Goal: Information Seeking & Learning: Understand process/instructions

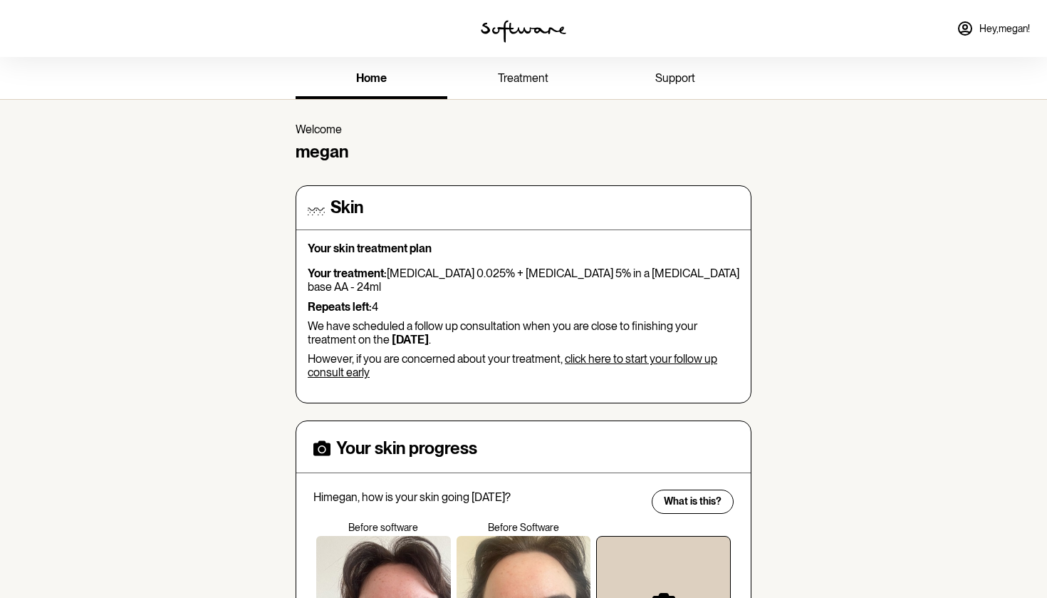
click at [524, 87] on link "treatment" at bounding box center [523, 79] width 152 height 39
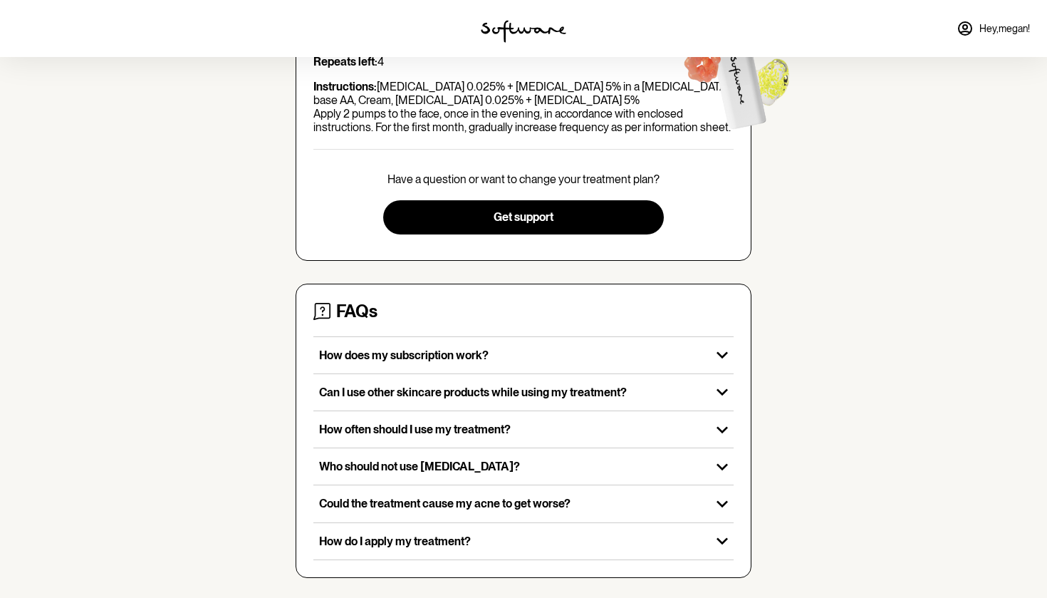
scroll to position [196, 0]
click at [982, 34] on link "Hey, [PERSON_NAME] !" at bounding box center [993, 28] width 90 height 34
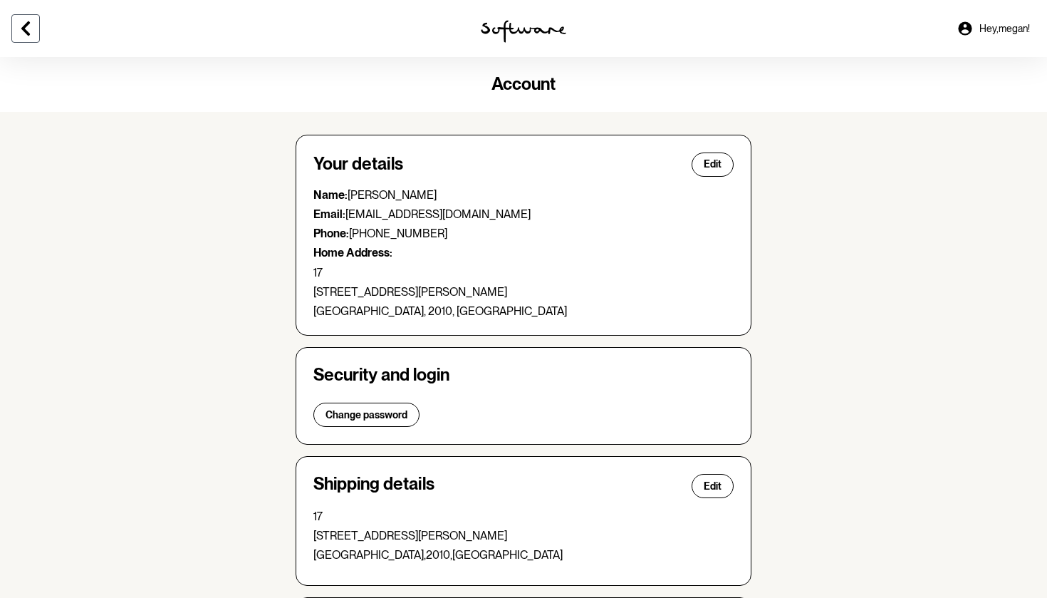
click at [19, 41] on button at bounding box center [25, 28] width 28 height 28
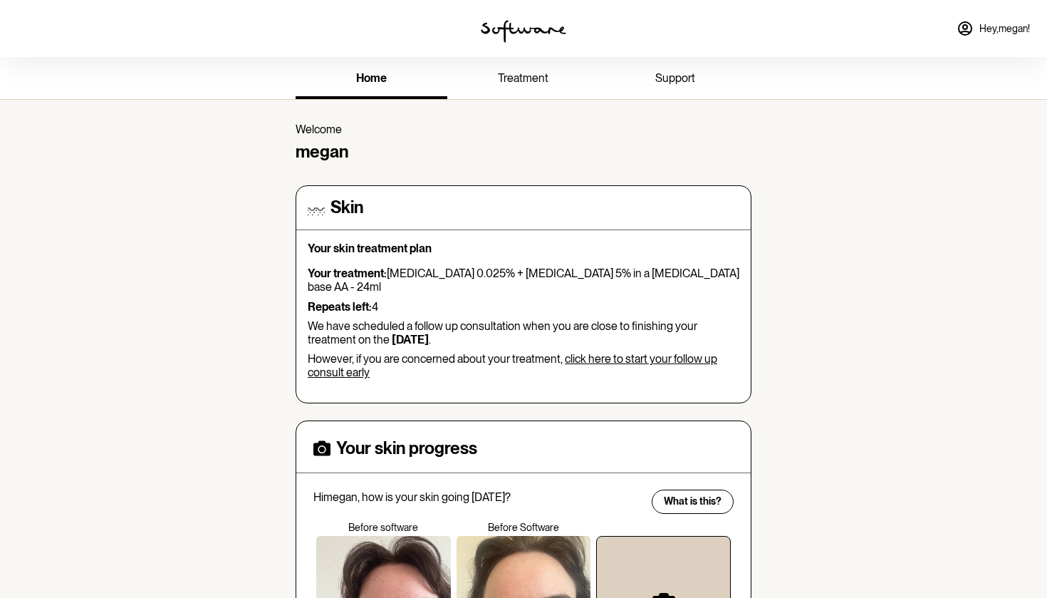
click at [556, 85] on link "treatment" at bounding box center [523, 79] width 152 height 39
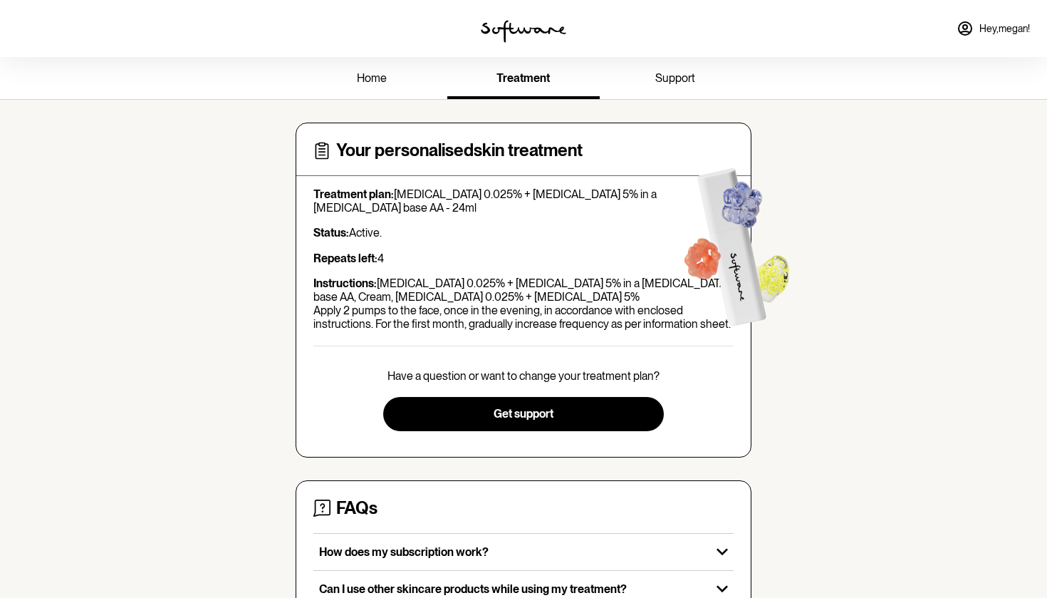
click at [688, 77] on span "support" at bounding box center [675, 78] width 40 height 14
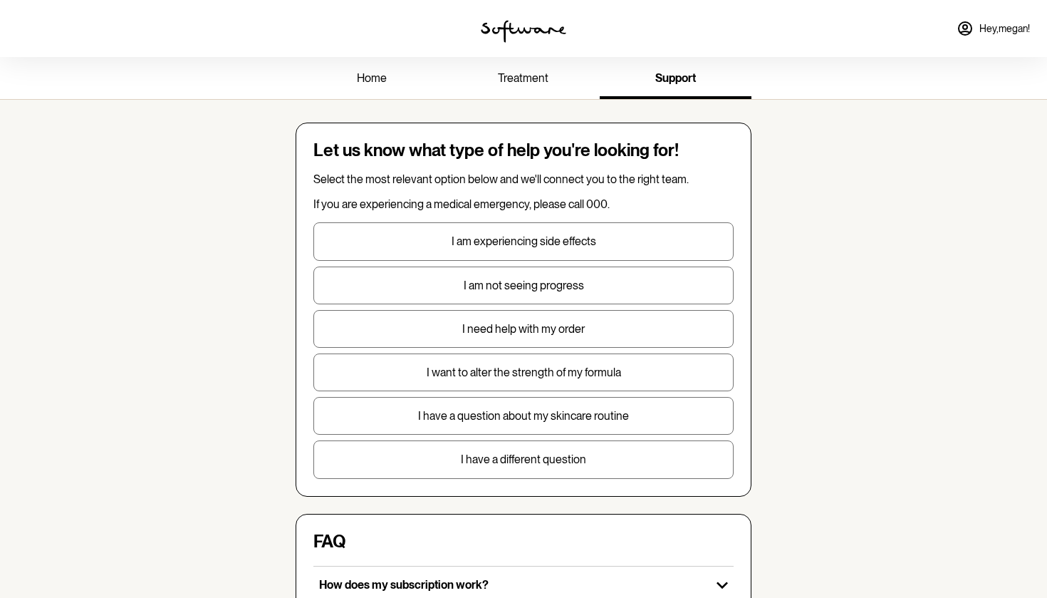
click at [987, 26] on span "Hey, [PERSON_NAME] !" at bounding box center [1005, 29] width 51 height 12
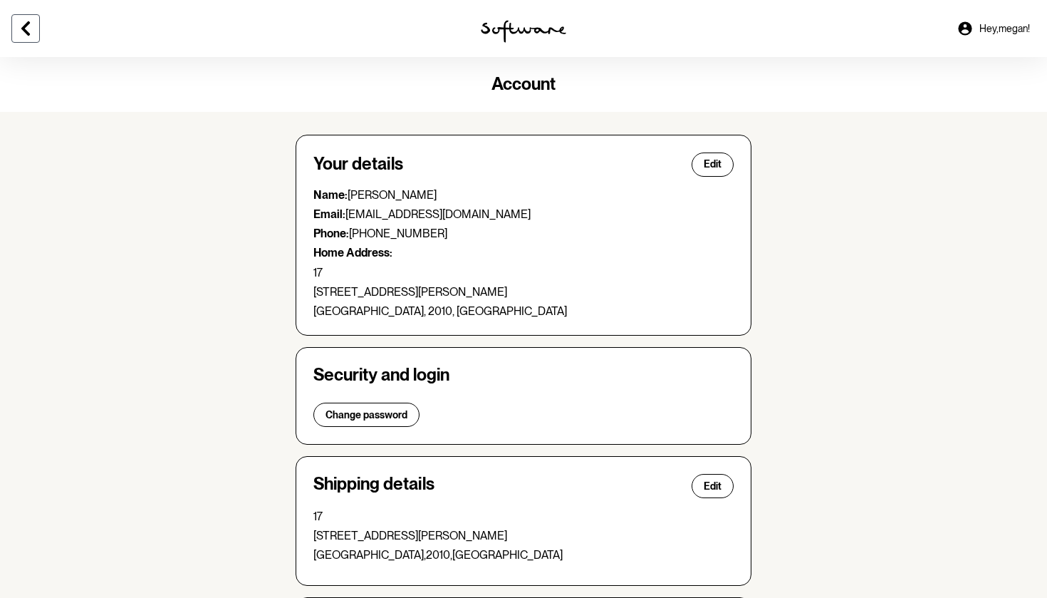
click at [33, 34] on icon at bounding box center [25, 28] width 17 height 17
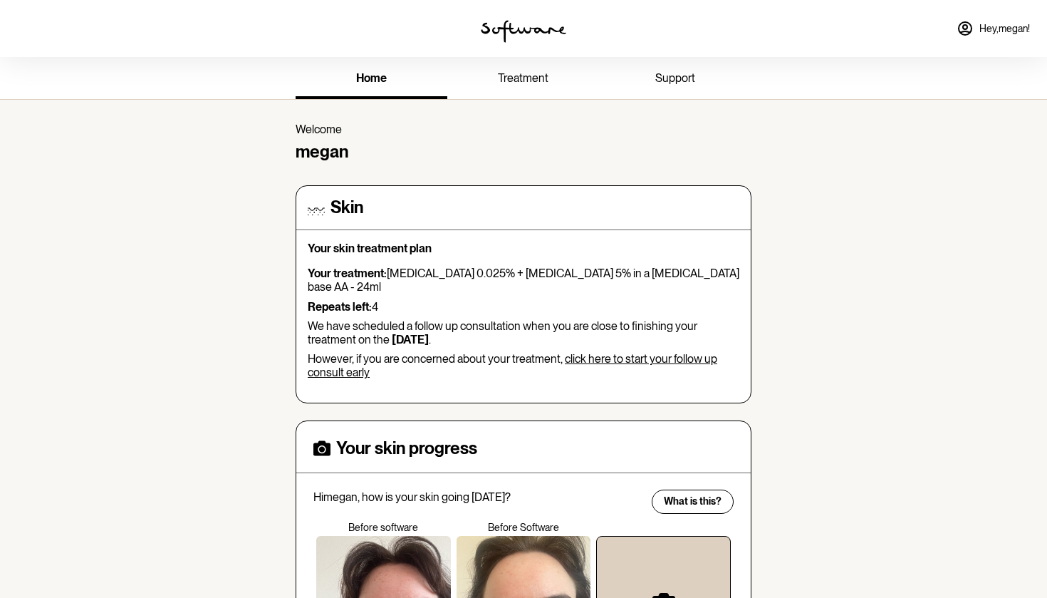
click at [519, 85] on link "treatment" at bounding box center [523, 79] width 152 height 39
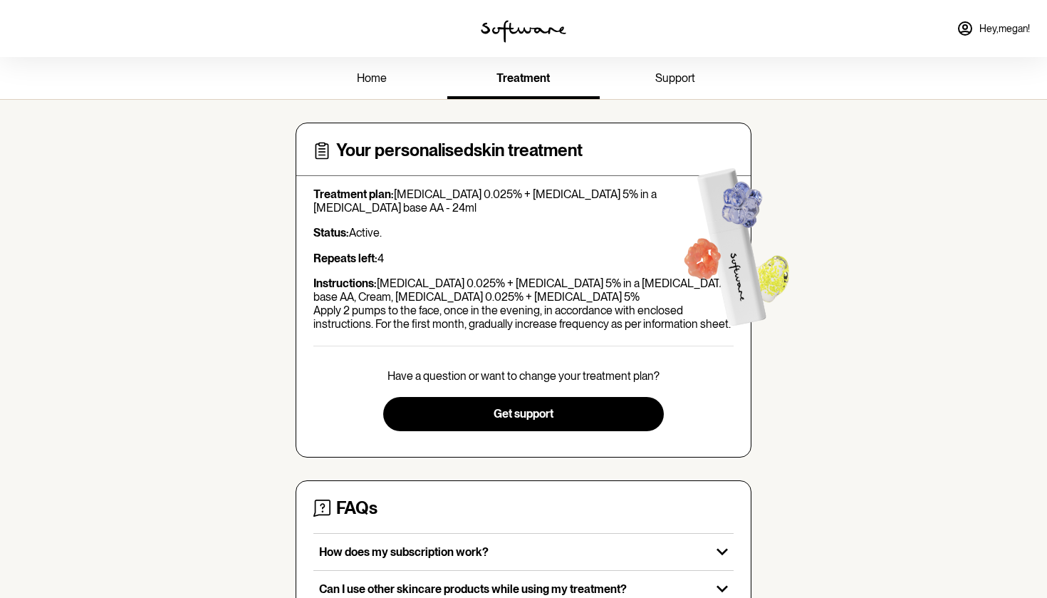
click at [702, 78] on link "support" at bounding box center [676, 79] width 152 height 39
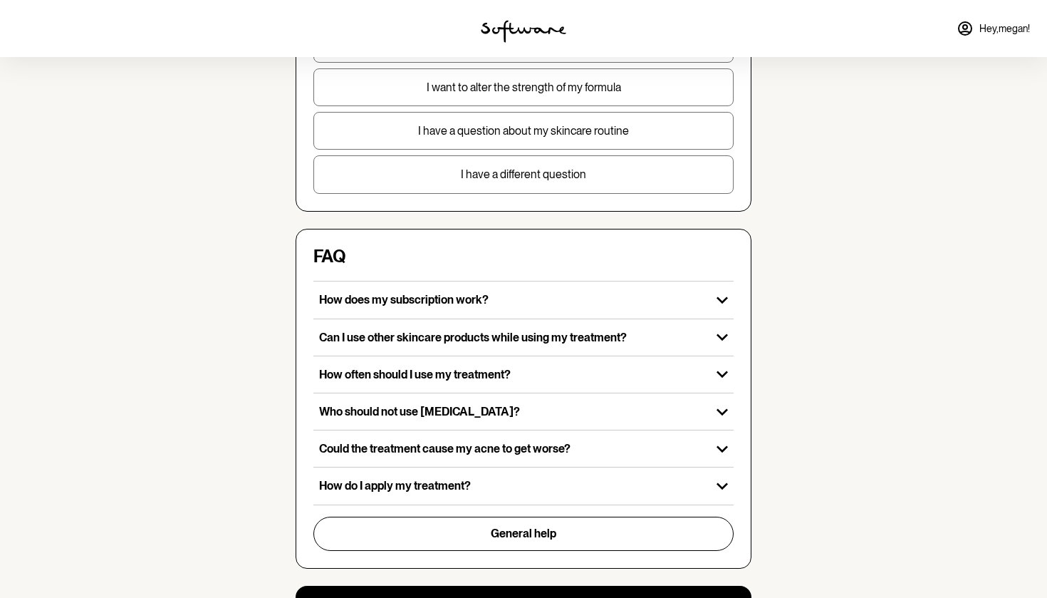
scroll to position [103, 0]
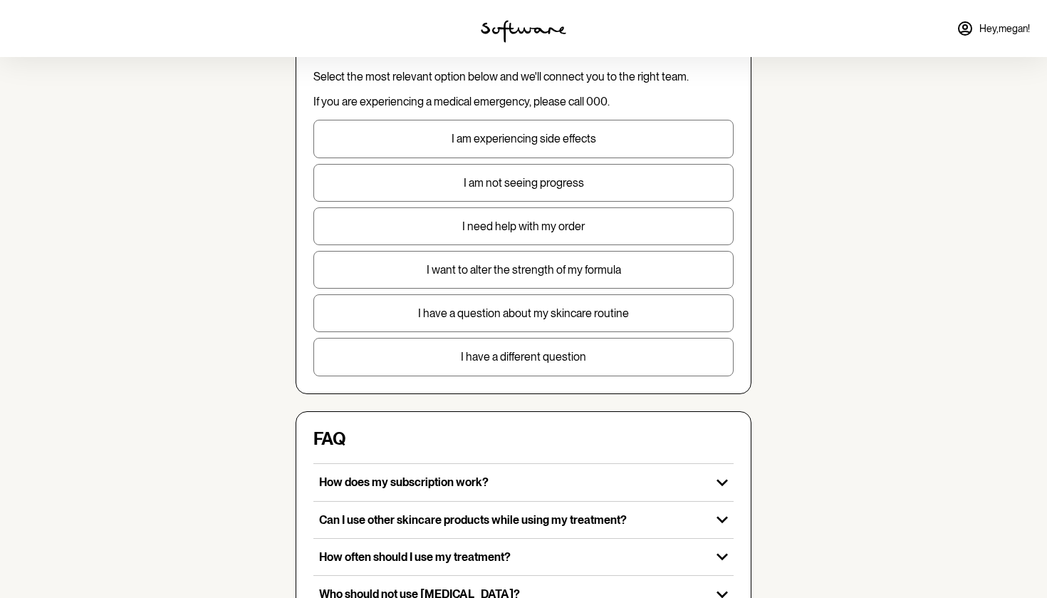
click at [545, 227] on p "I need help with my order" at bounding box center [523, 226] width 419 height 14
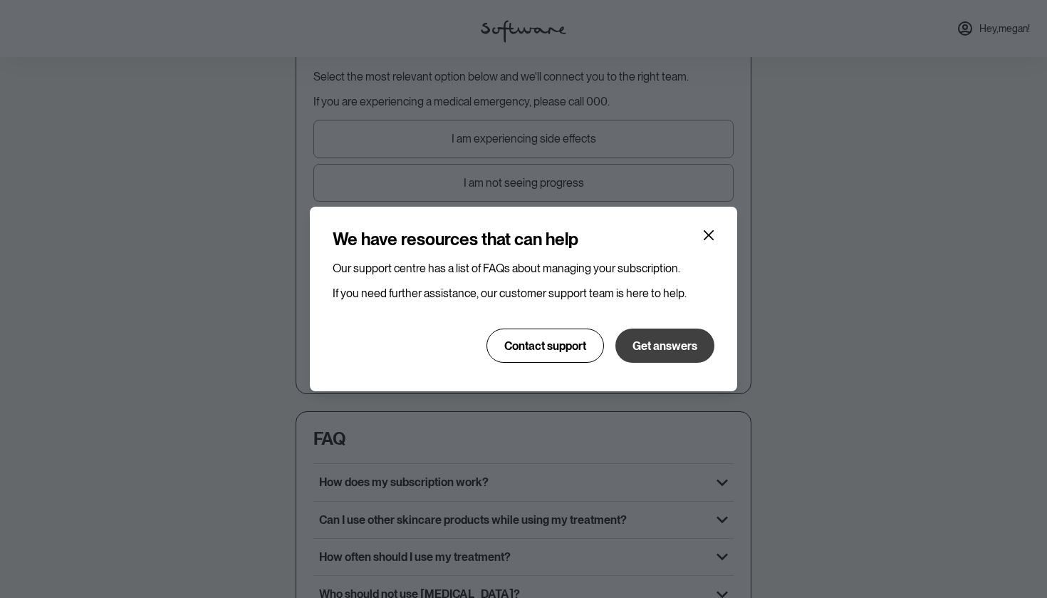
click at [663, 353] on button "Get answers" at bounding box center [665, 345] width 99 height 34
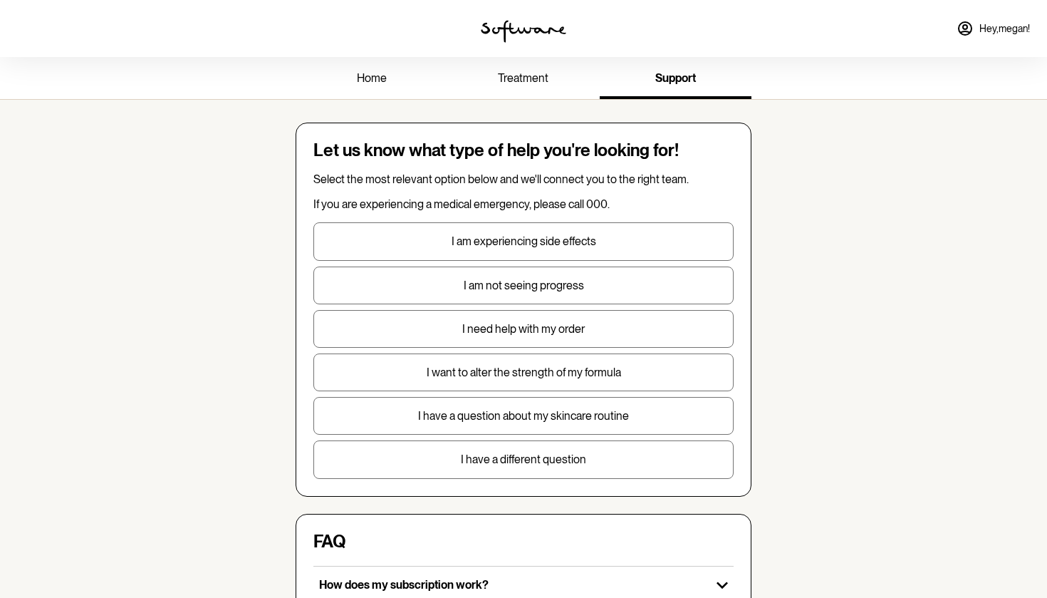
scroll to position [0, 0]
click at [534, 87] on link "treatment" at bounding box center [523, 79] width 152 height 39
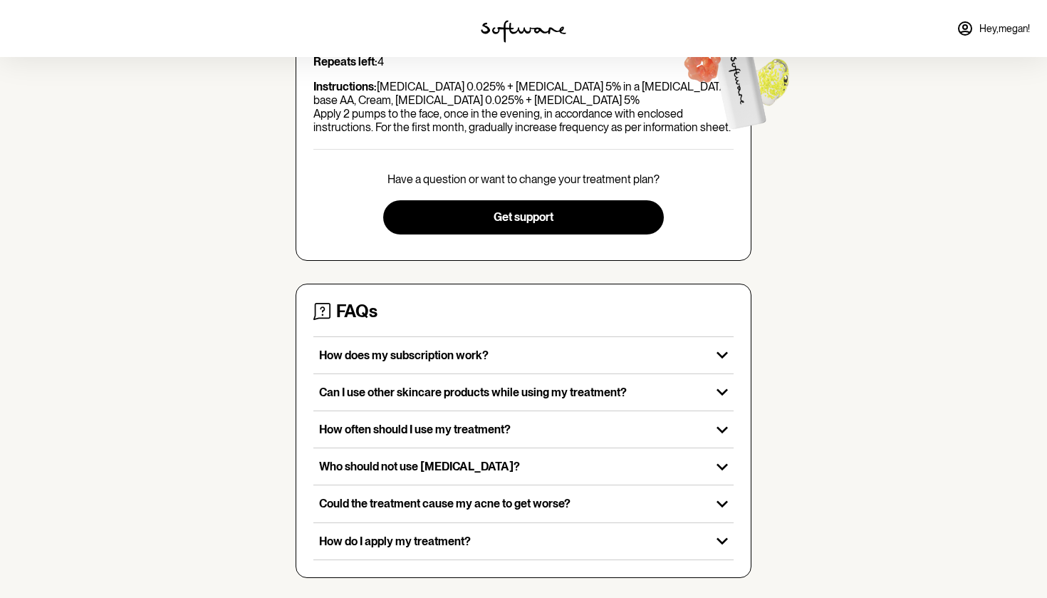
scroll to position [196, 0]
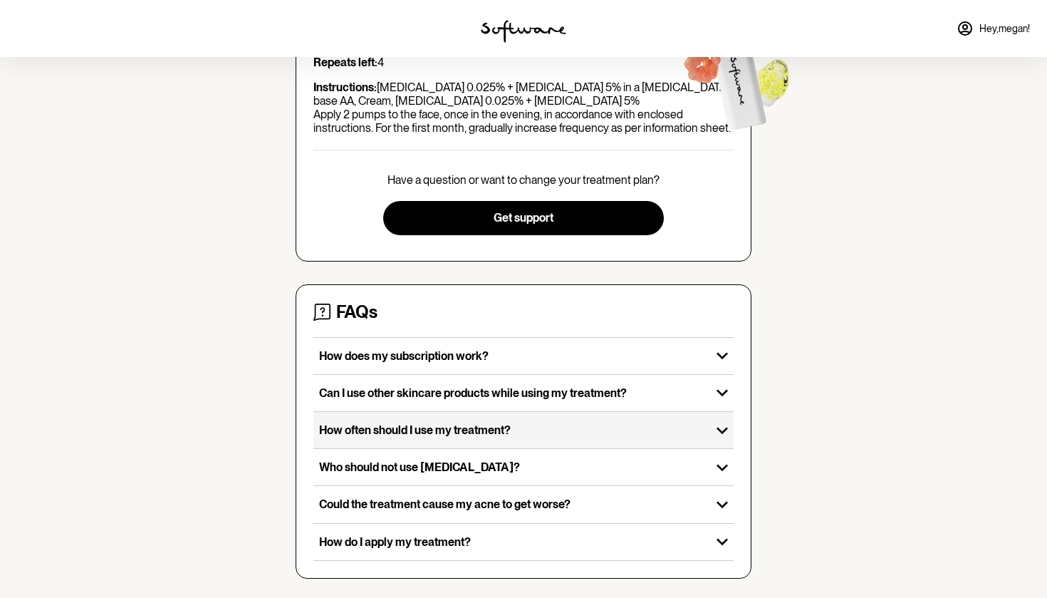
click at [499, 427] on p "How often should I use my treatment?" at bounding box center [512, 430] width 386 height 14
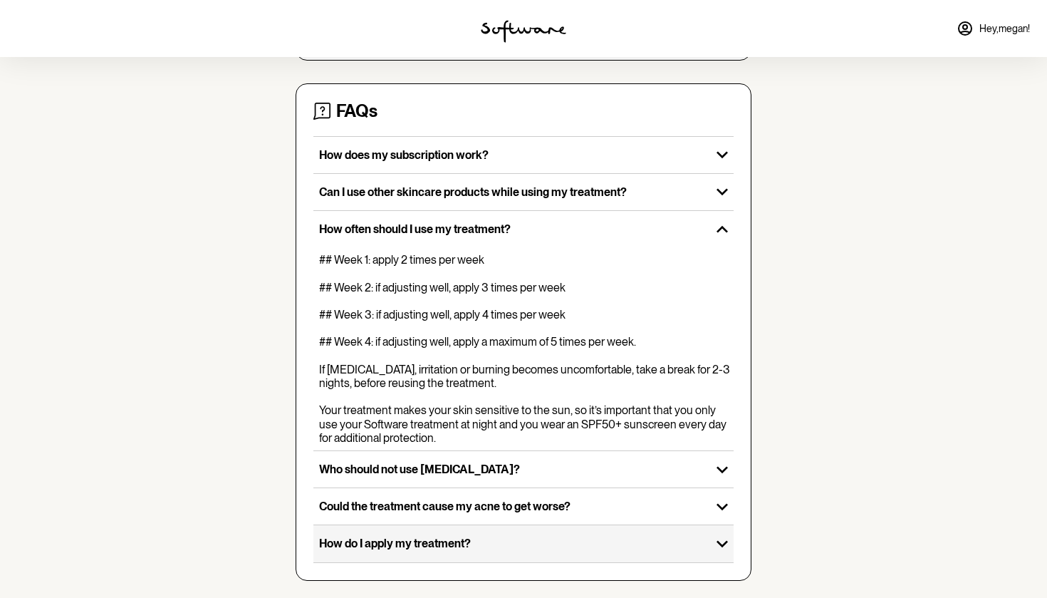
click at [488, 525] on div "How do I apply my treatment?" at bounding box center [512, 543] width 398 height 36
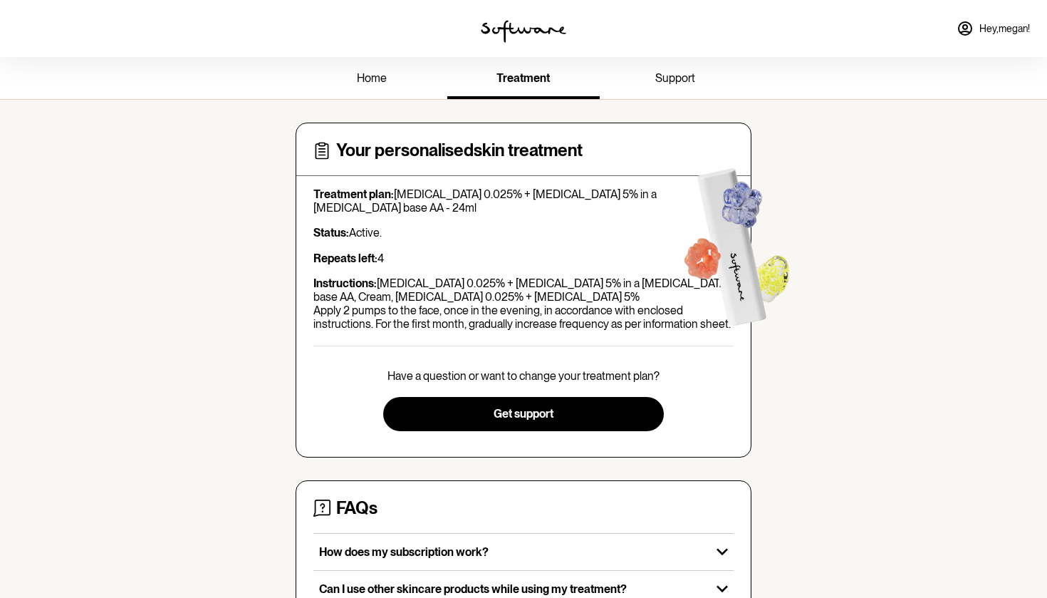
scroll to position [0, 0]
click at [386, 74] on span "home" at bounding box center [372, 78] width 30 height 14
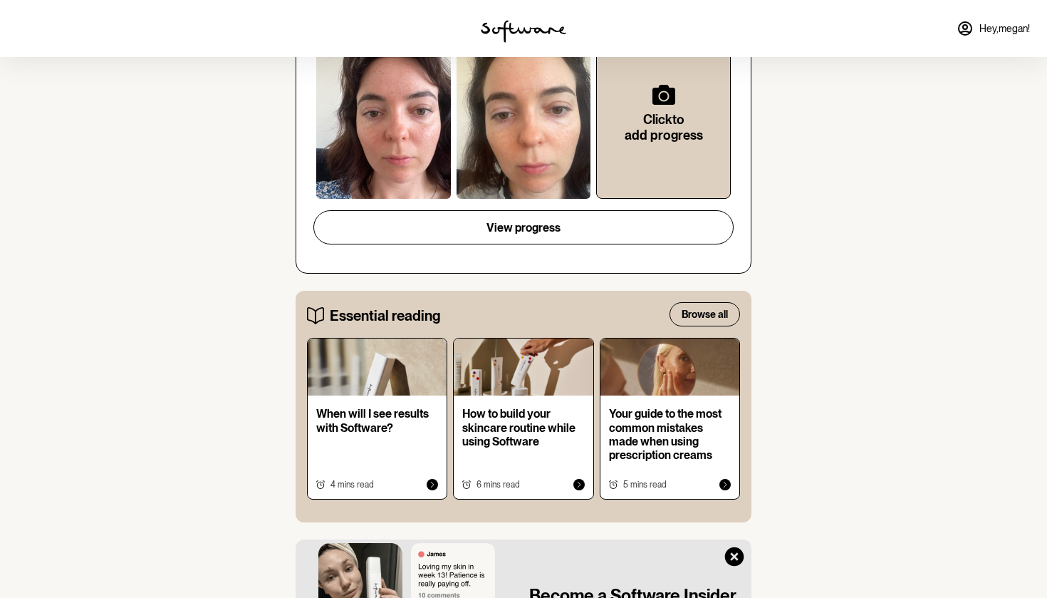
scroll to position [515, 0]
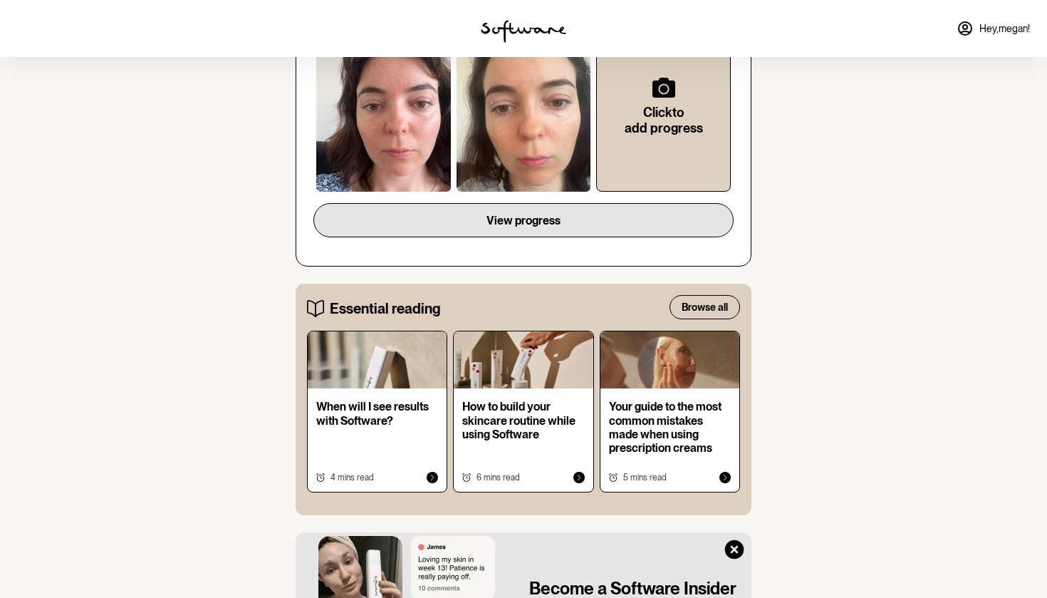
click at [477, 203] on button "View progress" at bounding box center [523, 220] width 420 height 34
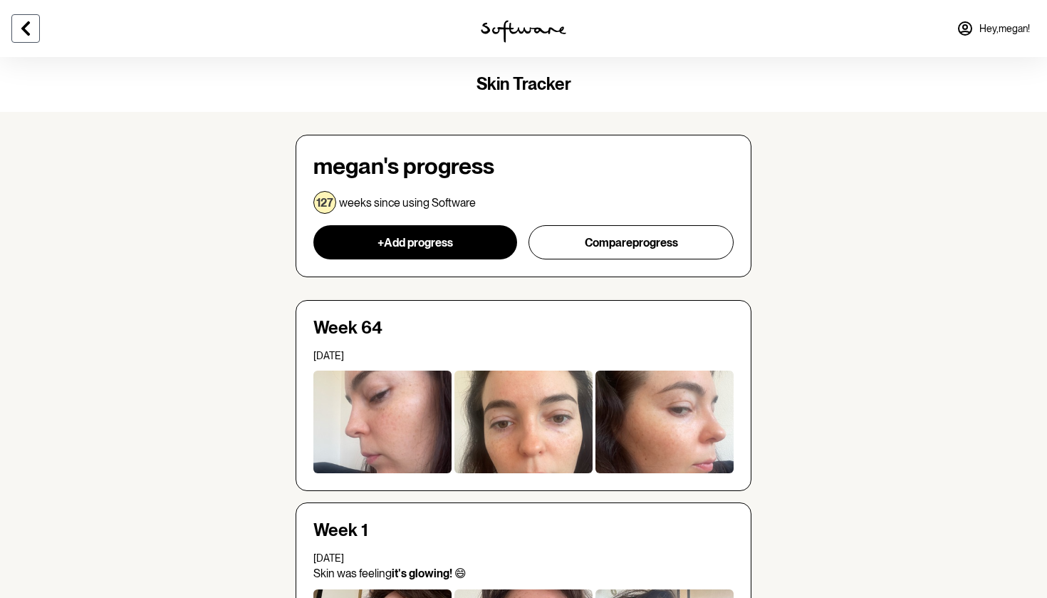
click at [34, 38] on button at bounding box center [25, 28] width 28 height 28
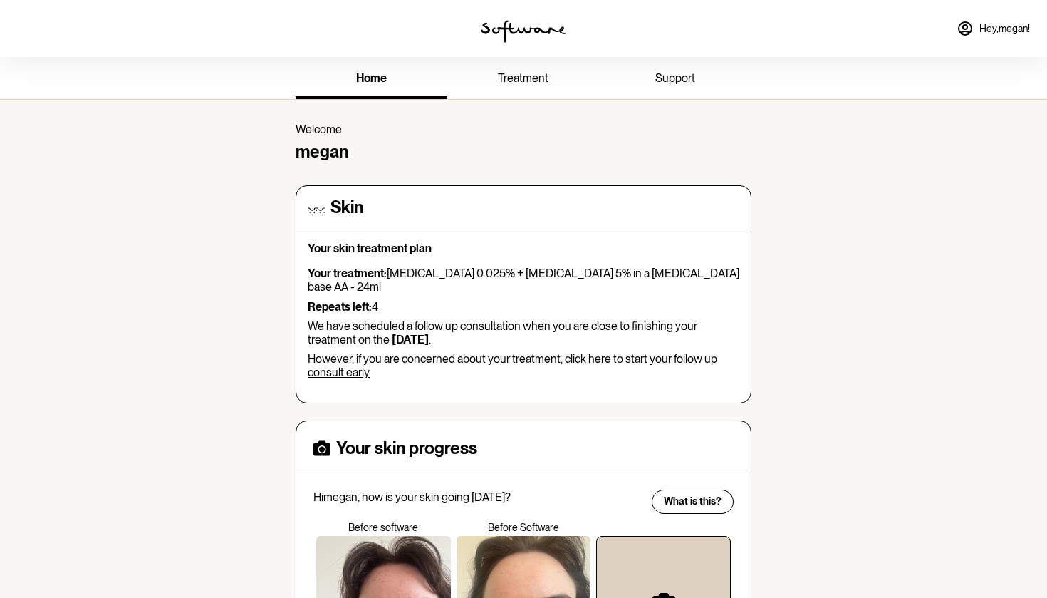
click at [975, 27] on link "Hey, [PERSON_NAME] !" at bounding box center [993, 28] width 90 height 34
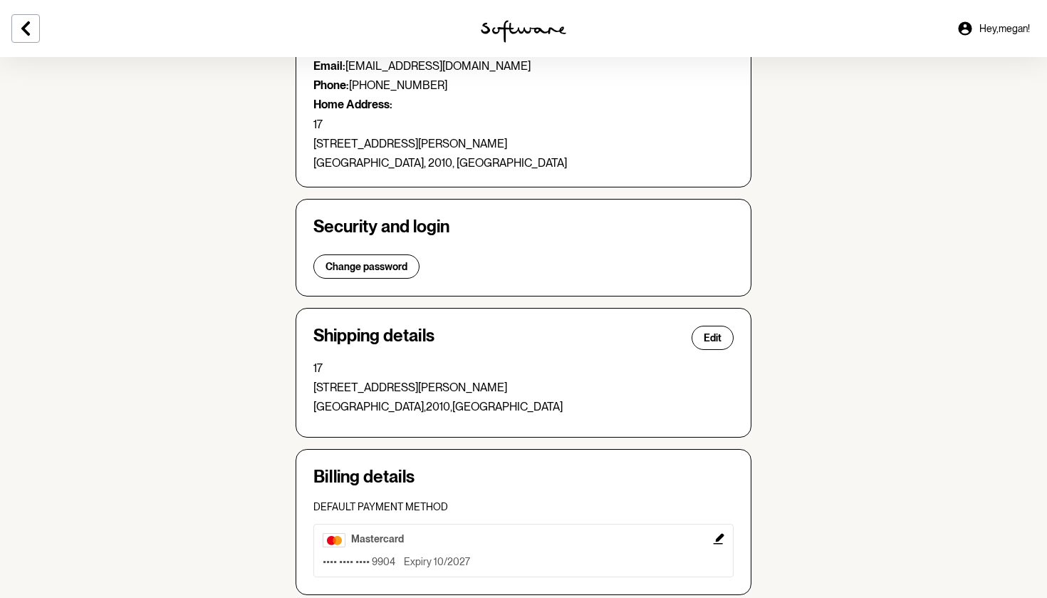
scroll to position [49, 0]
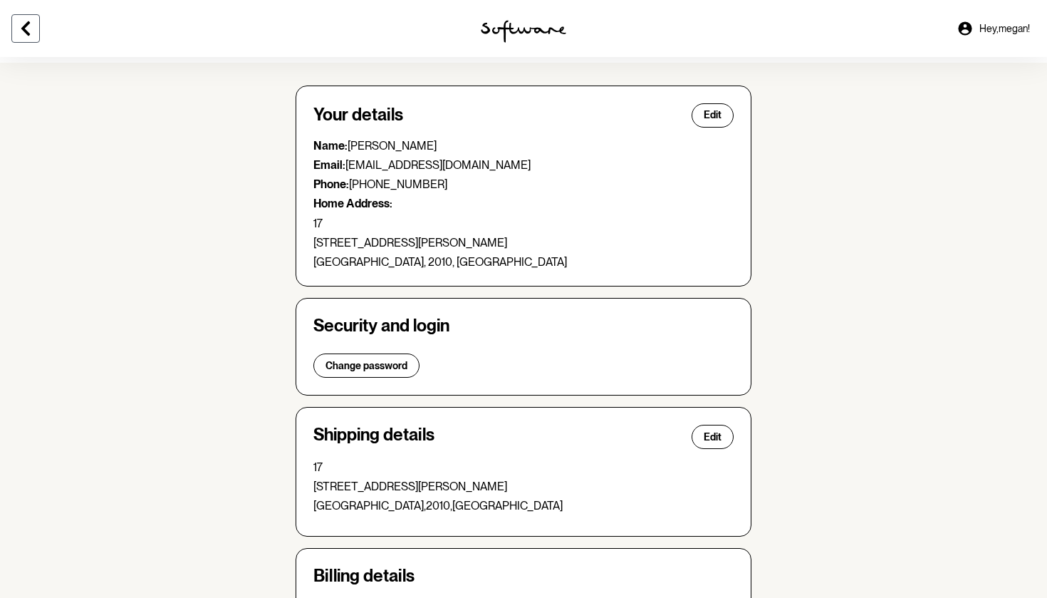
click at [14, 38] on button at bounding box center [25, 28] width 28 height 28
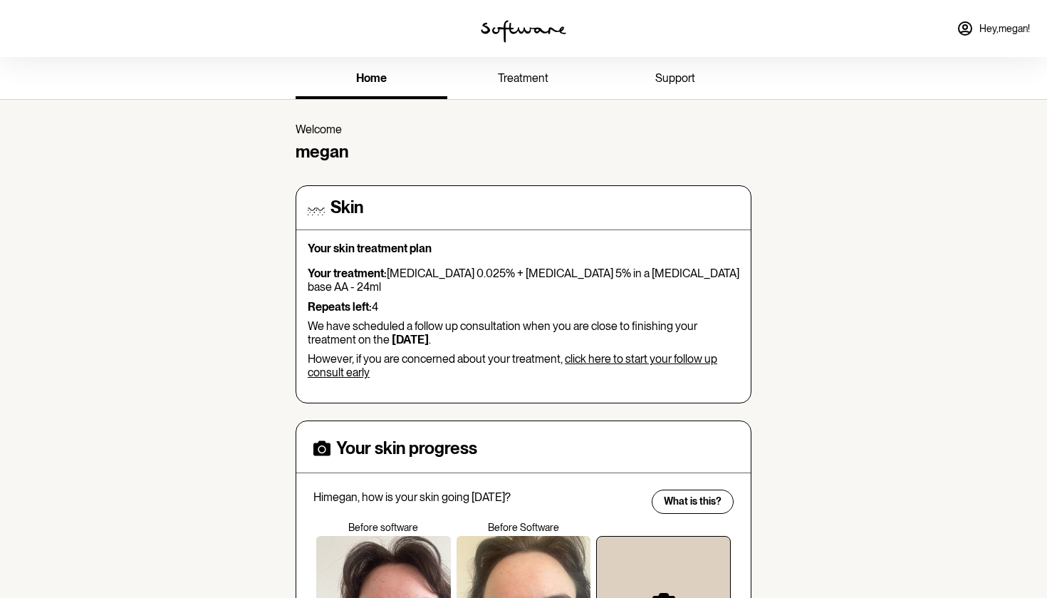
click at [531, 87] on link "treatment" at bounding box center [523, 79] width 152 height 39
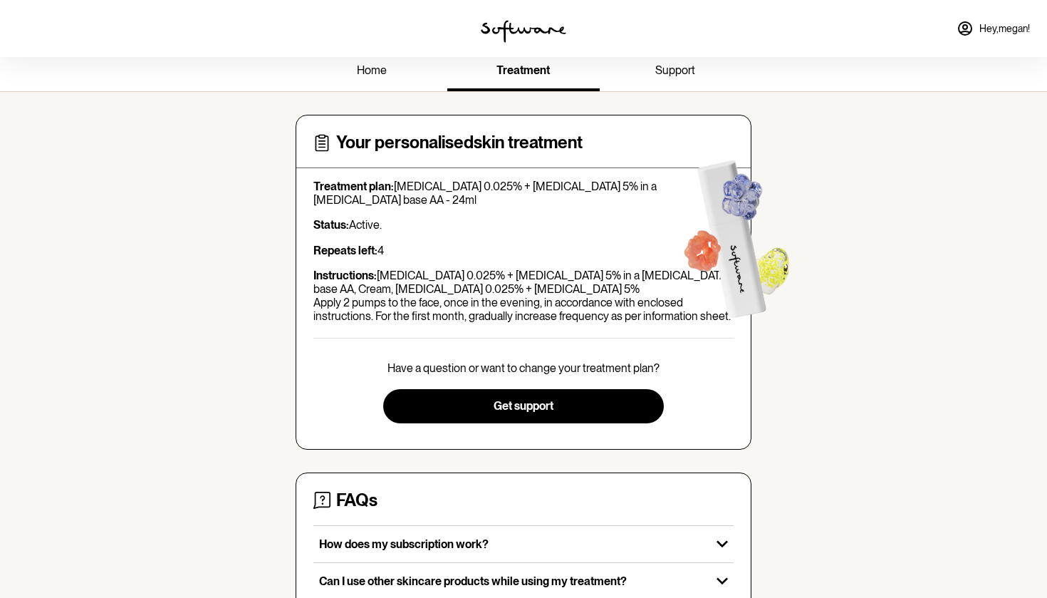
click at [525, 306] on p "Instructions: [MEDICAL_DATA] 0.025% + [MEDICAL_DATA] 5% in a [MEDICAL_DATA] bas…" at bounding box center [523, 296] width 420 height 55
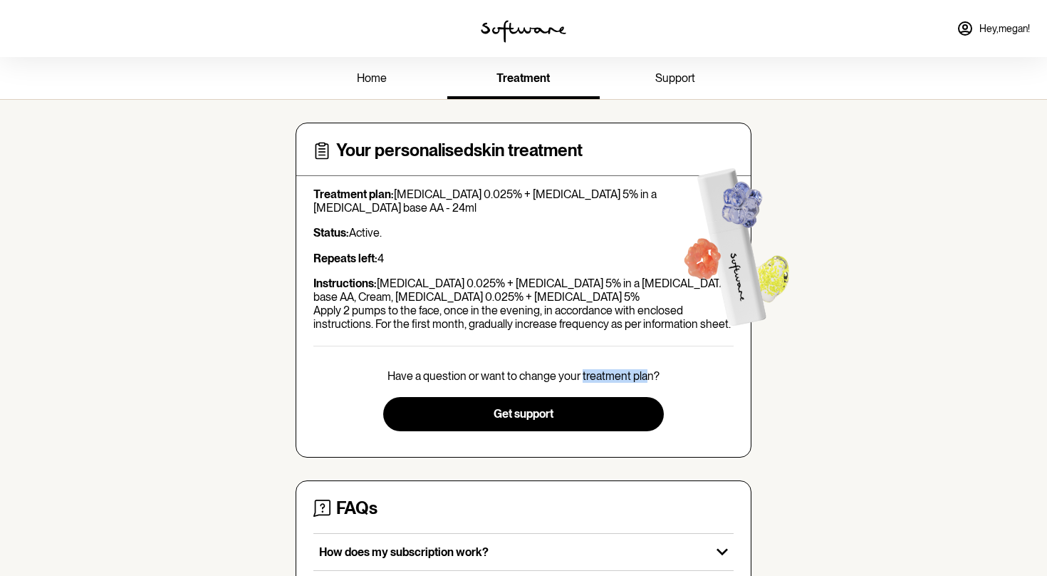
click at [613, 371] on p "Have a question or want to change your treatment plan?" at bounding box center [524, 376] width 272 height 14
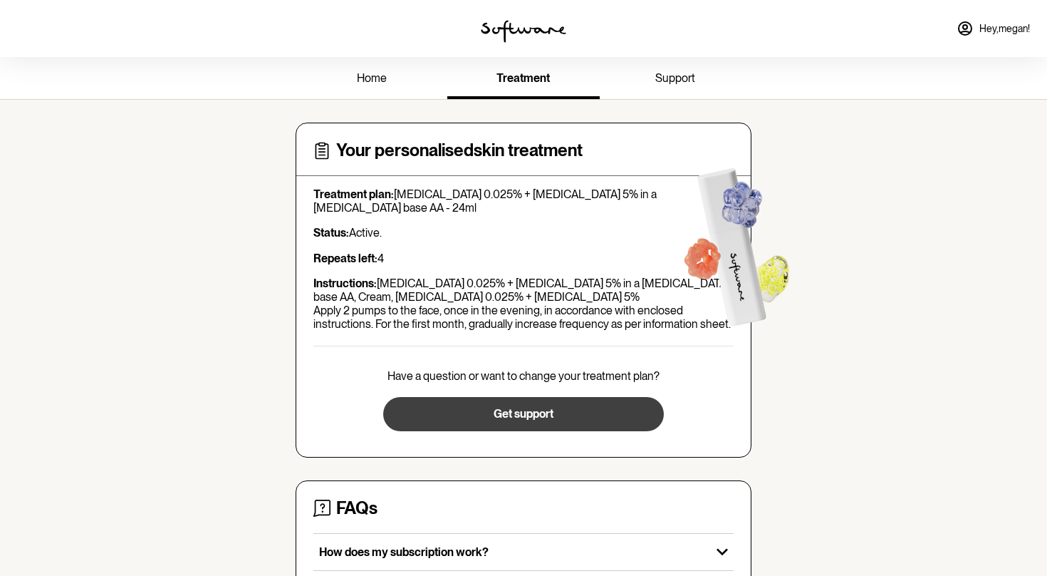
click at [621, 401] on button "Get support" at bounding box center [523, 414] width 280 height 34
